Goal: Find specific page/section: Find specific page/section

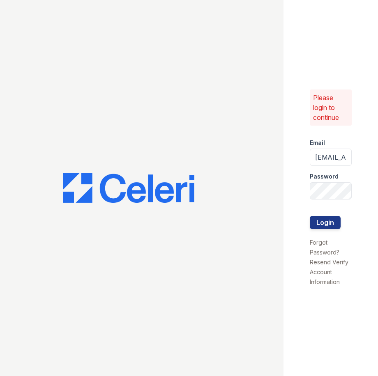
click at [332, 223] on button "Login" at bounding box center [325, 222] width 31 height 13
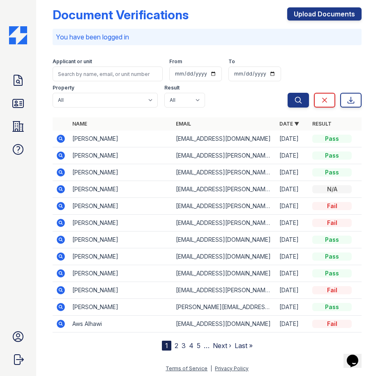
scroll to position [11, 0]
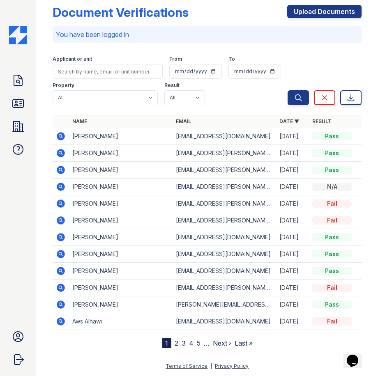
click at [174, 343] on link "2" at bounding box center [176, 343] width 4 height 8
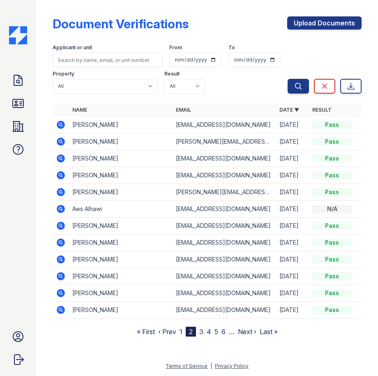
click at [60, 226] on icon at bounding box center [61, 226] width 10 height 10
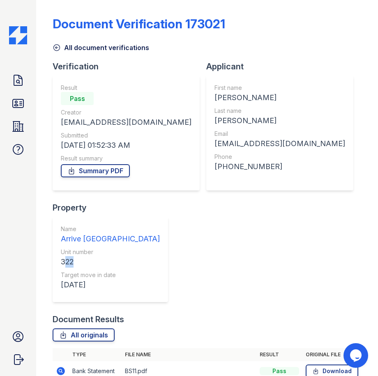
drag, startPoint x: 262, startPoint y: 119, endPoint x: 270, endPoint y: 118, distance: 8.2
click at [160, 256] on div "322" at bounding box center [110, 261] width 99 height 11
drag, startPoint x: 270, startPoint y: 118, endPoint x: 315, endPoint y: 48, distance: 83.1
click at [314, 43] on div "All document verifications" at bounding box center [207, 45] width 309 height 15
